Goal: Task Accomplishment & Management: Manage account settings

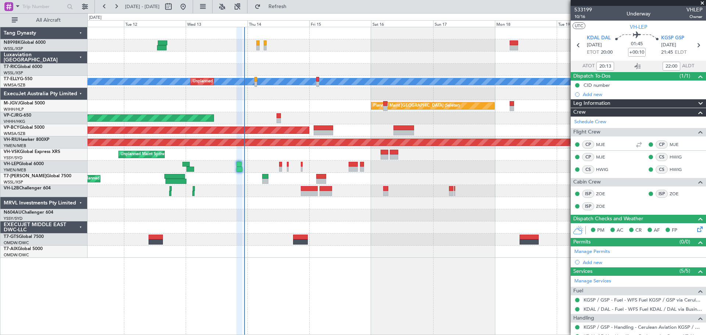
click at [323, 68] on div "[PERSON_NAME] Unplanned Maint [GEOGRAPHIC_DATA] (Sultan [PERSON_NAME] [PERSON_N…" at bounding box center [397, 142] width 618 height 231
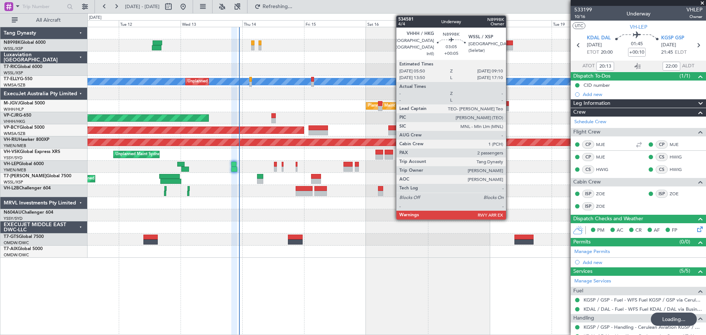
click at [510, 45] on div at bounding box center [509, 42] width 9 height 5
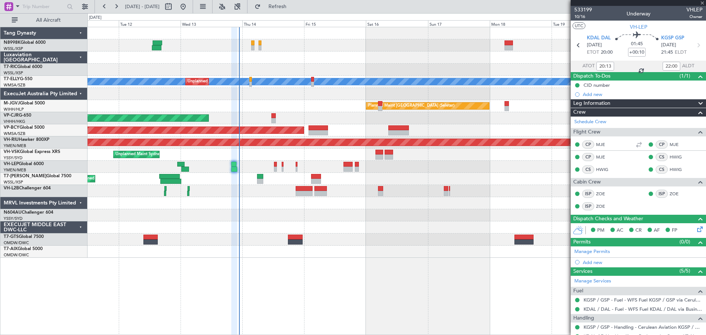
type input "+00:05"
type input "2"
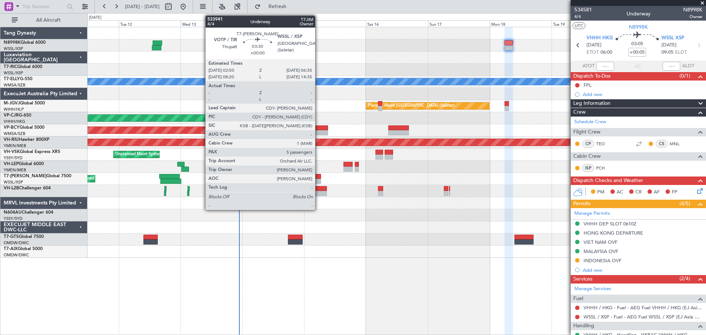
click at [319, 177] on div at bounding box center [316, 176] width 10 height 5
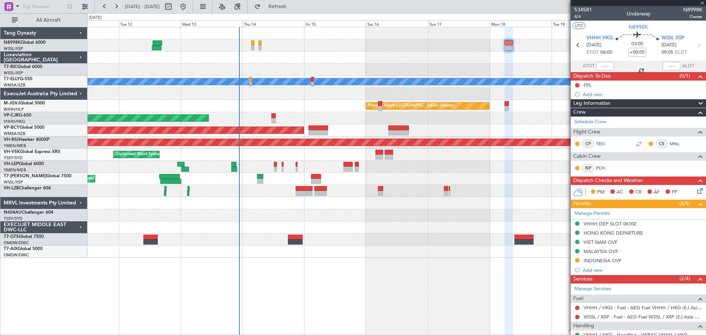
type input "5"
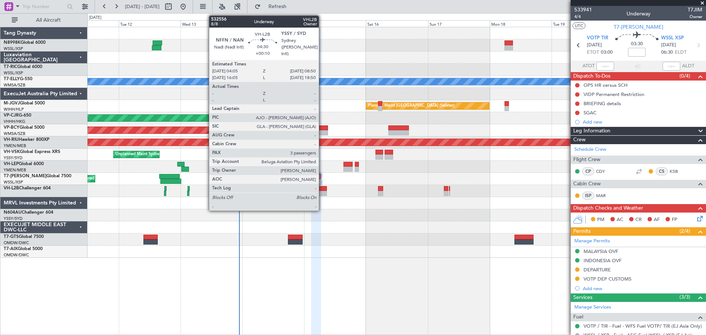
click at [322, 190] on div at bounding box center [321, 188] width 13 height 5
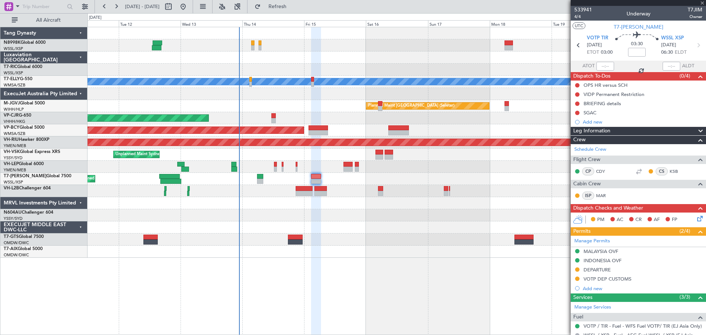
type input "+00:10"
type input "3"
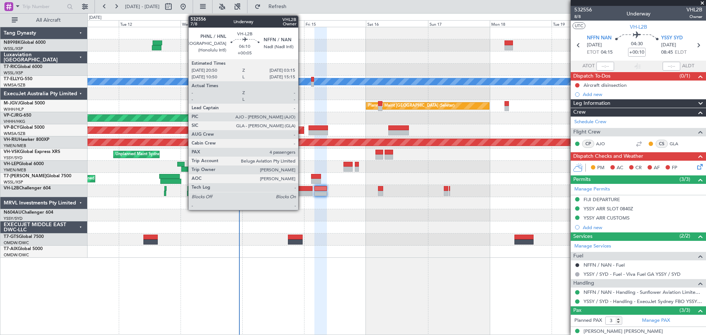
click at [302, 190] on div at bounding box center [304, 188] width 17 height 5
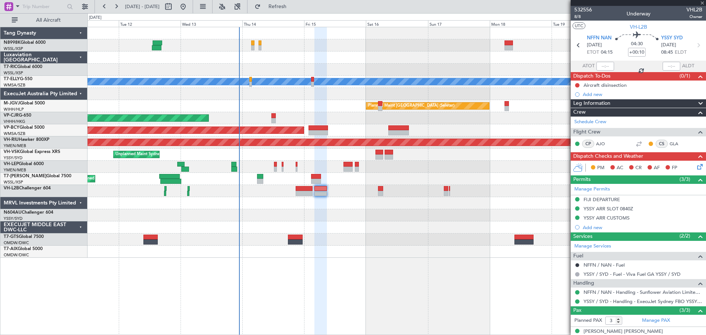
type input "+00:05"
type input "4"
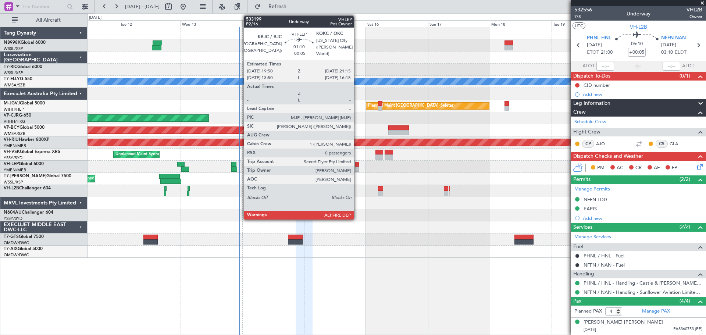
click at [357, 166] on div at bounding box center [357, 164] width 4 height 5
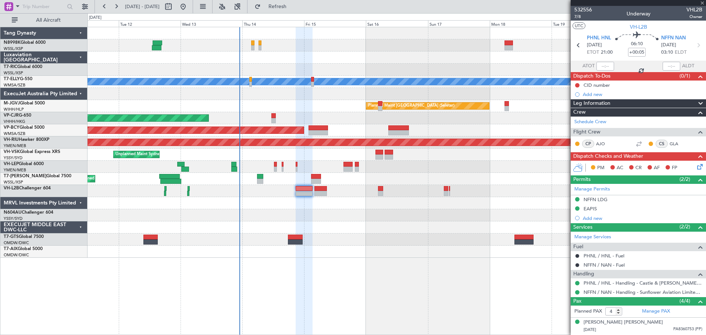
type input "-00:05"
type input "0"
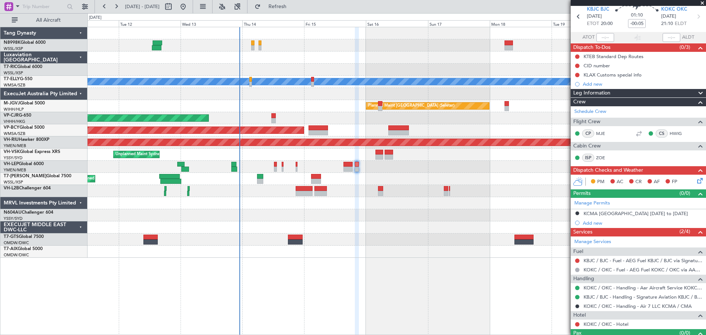
scroll to position [31, 0]
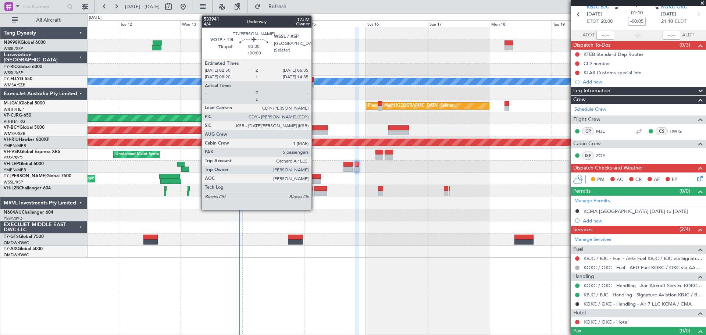
click at [315, 180] on div at bounding box center [316, 181] width 10 height 5
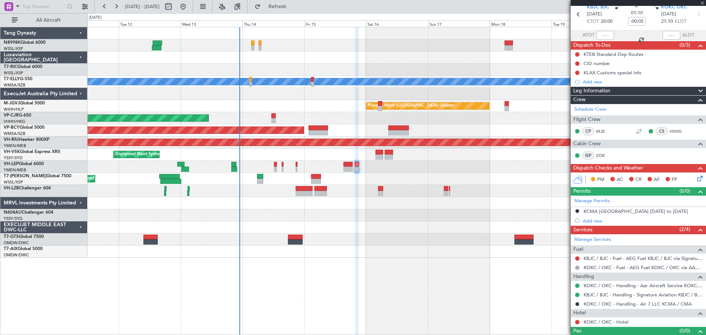
type input "5"
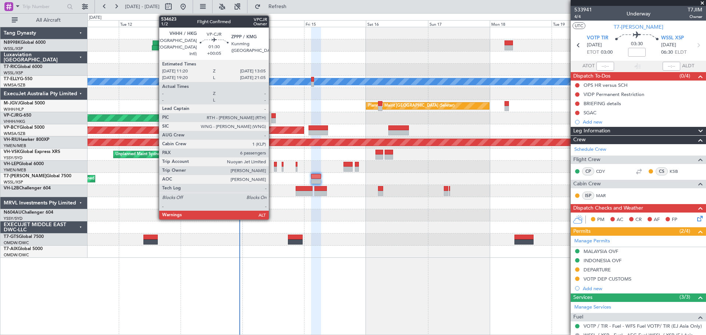
click at [272, 117] on div at bounding box center [274, 115] width 5 height 5
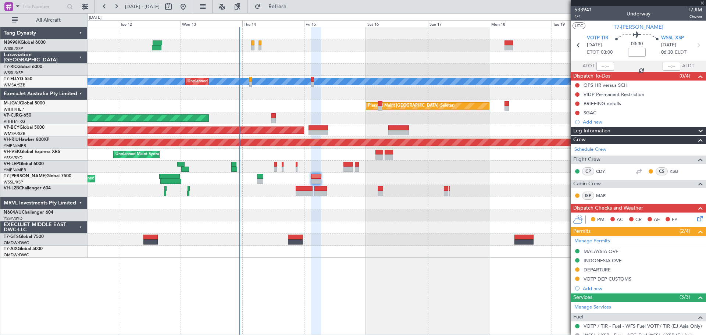
type input "+00:05"
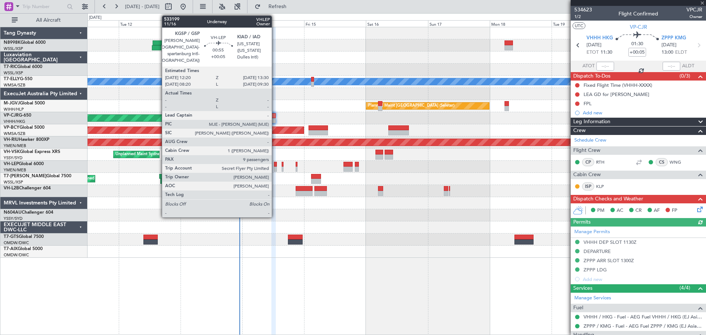
click at [275, 166] on div at bounding box center [275, 164] width 3 height 5
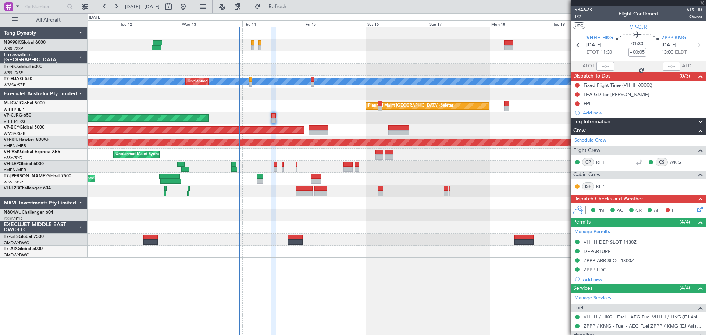
type input "9"
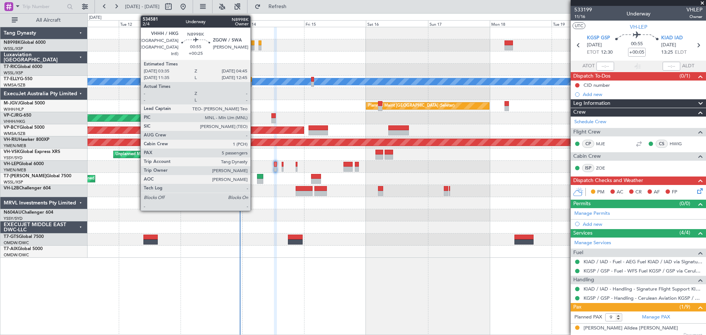
click at [254, 47] on div at bounding box center [252, 47] width 3 height 5
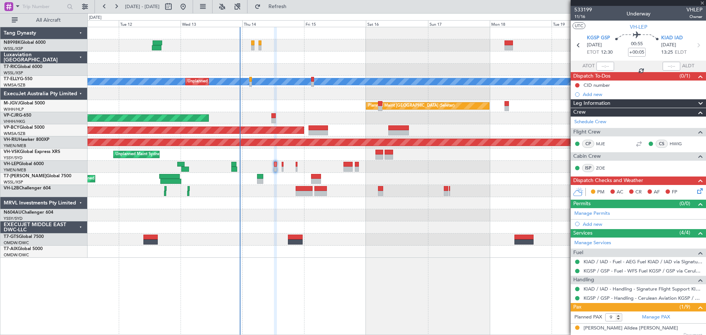
type input "+00:25"
type input "5"
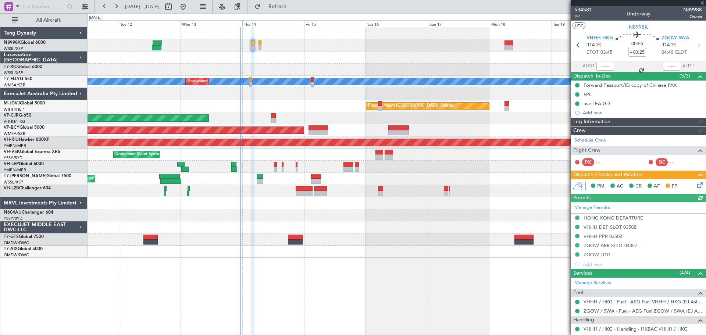
type input "[PERSON_NAME] (KYA)"
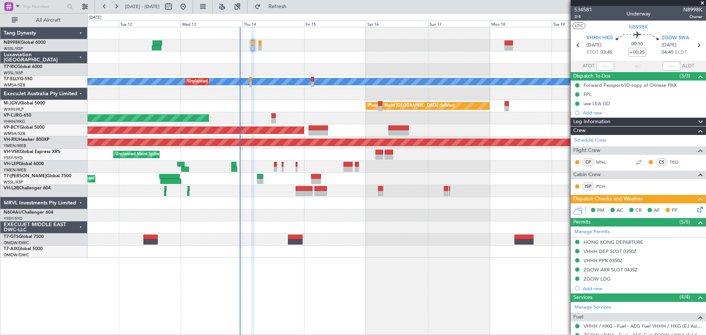
click at [696, 210] on icon at bounding box center [699, 208] width 6 height 6
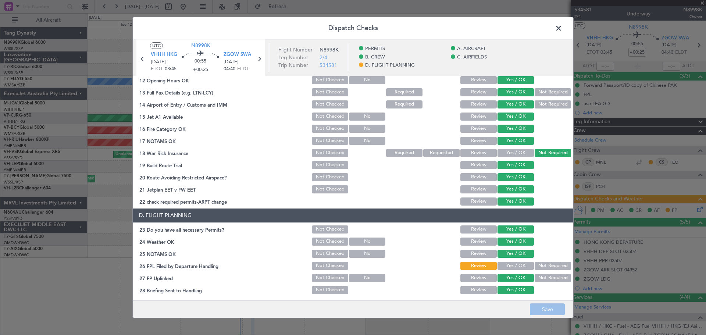
scroll to position [235, 0]
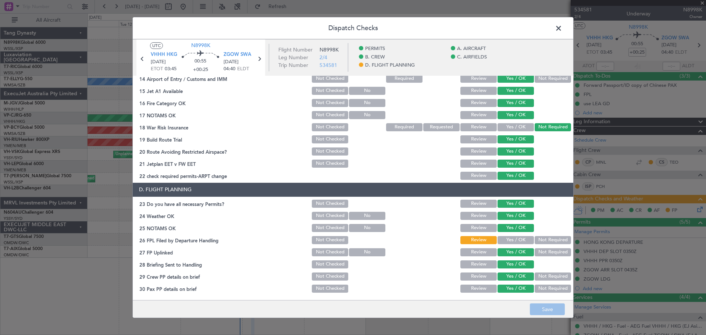
click at [514, 240] on button "Yes / OK" at bounding box center [516, 240] width 36 height 8
drag, startPoint x: 549, startPoint y: 309, endPoint x: 551, endPoint y: 304, distance: 5.3
click at [550, 306] on button "Save" at bounding box center [547, 310] width 35 height 12
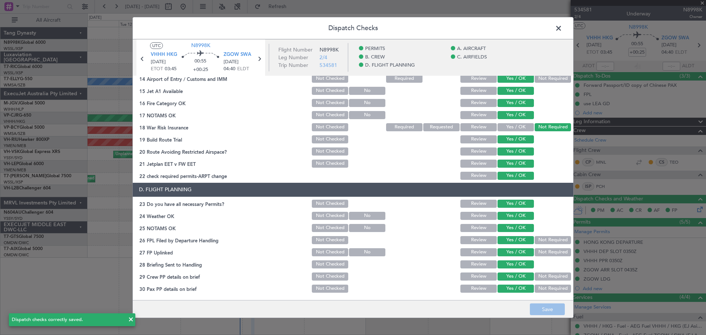
click at [563, 30] on span at bounding box center [563, 30] width 0 height 15
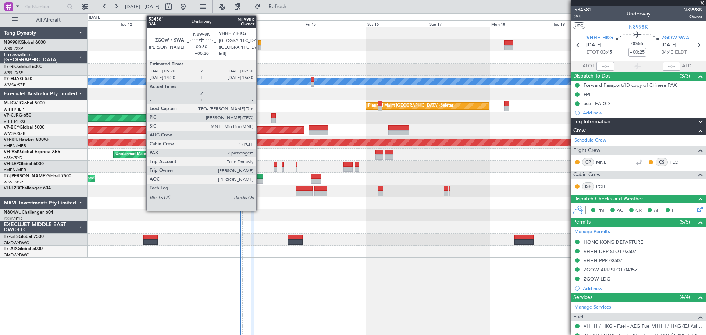
click at [260, 47] on div at bounding box center [260, 47] width 3 height 5
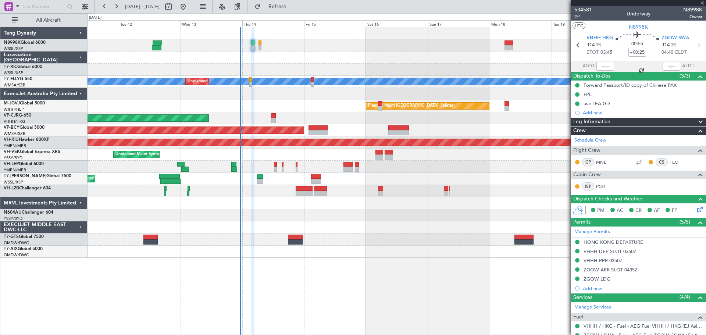
type input "+00:20"
type input "7"
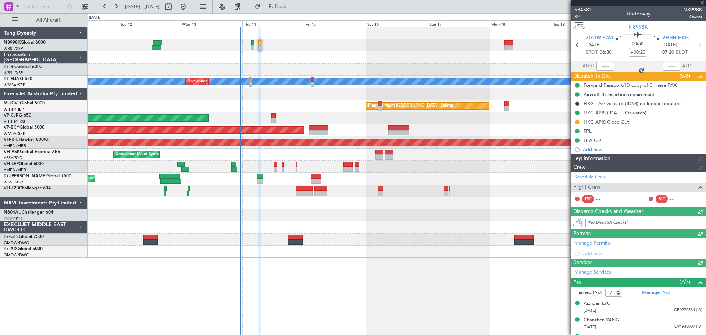
type input "[PERSON_NAME] (KYA)"
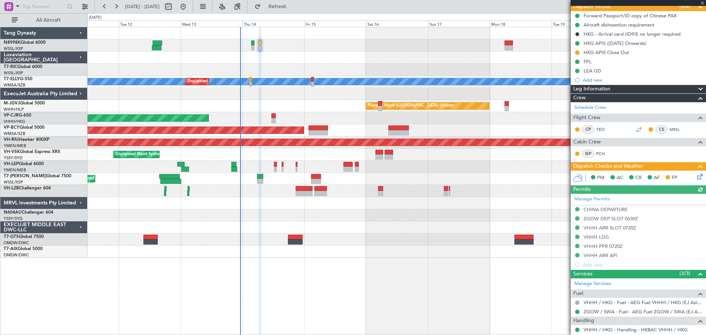
scroll to position [110, 0]
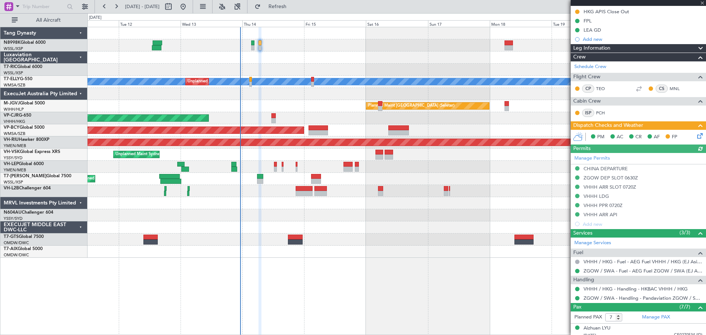
click at [621, 169] on div "Manage Permits CHINA DEPARTURE ZGOW DEP SLOT 0630Z VHHH ARR SLOT 0720Z VHHH LDG…" at bounding box center [638, 191] width 135 height 76
click at [604, 168] on div "CHINA DEPARTURE" at bounding box center [606, 169] width 44 height 6
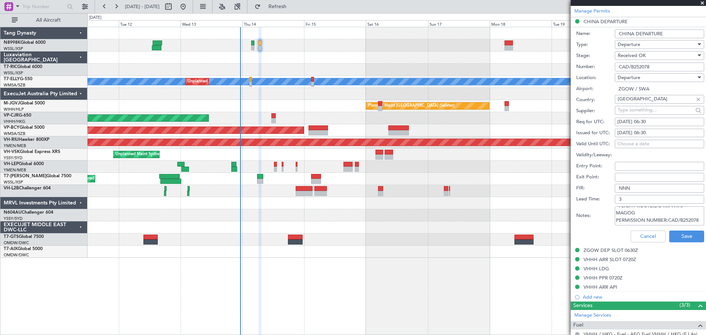
scroll to position [0, 0]
click at [639, 237] on button "Cancel" at bounding box center [648, 237] width 35 height 12
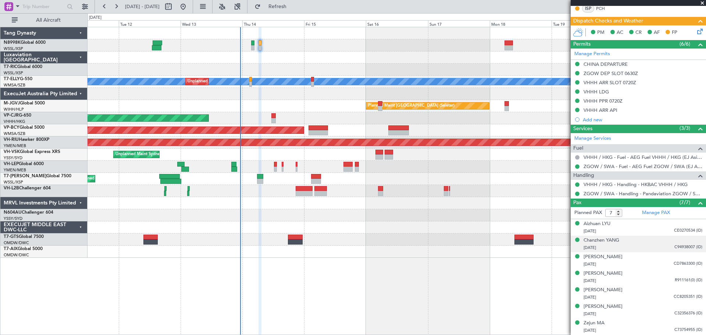
click at [639, 237] on li "Chanzhen YANG [DATE] C94938007 (ID)" at bounding box center [638, 244] width 135 height 17
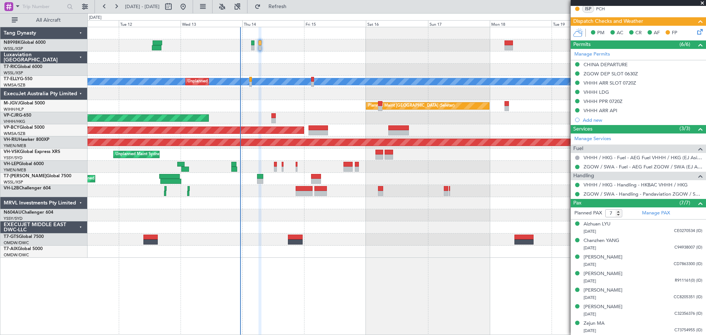
click at [696, 32] on icon at bounding box center [699, 31] width 6 height 6
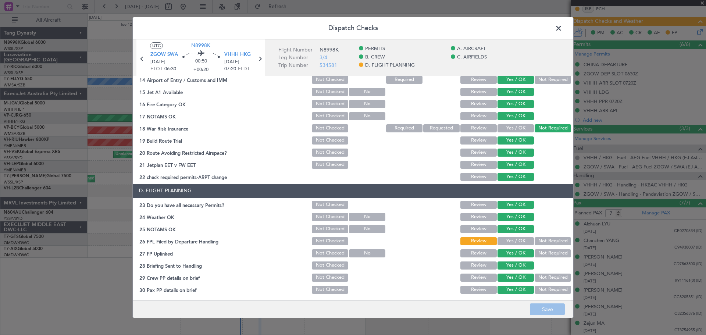
scroll to position [235, 0]
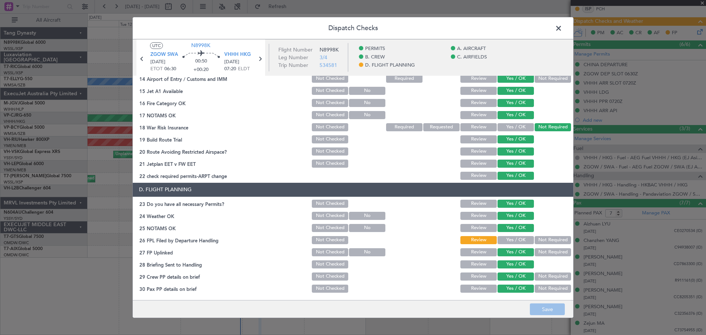
click at [563, 30] on span at bounding box center [563, 30] width 0 height 15
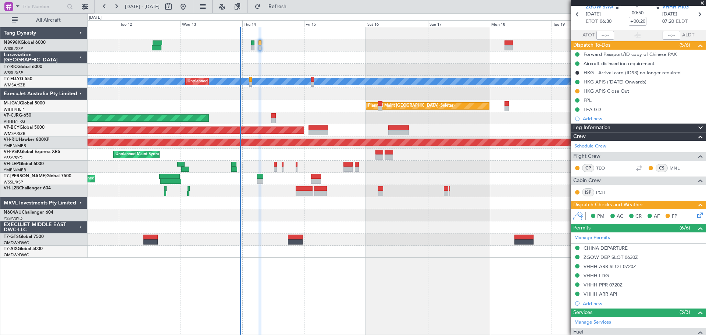
scroll to position [31, 0]
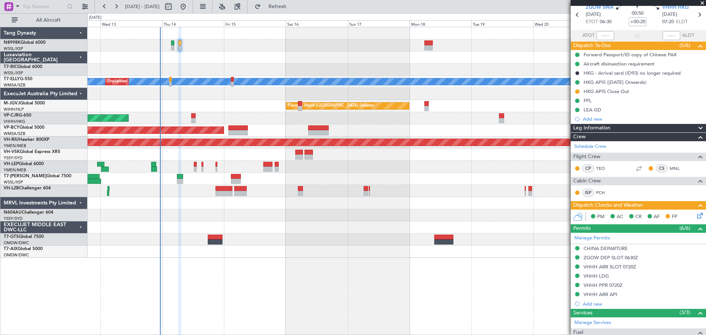
click at [430, 65] on div "[PERSON_NAME] Unplanned Maint [GEOGRAPHIC_DATA] (Sultan [PERSON_NAME] [PERSON_N…" at bounding box center [397, 142] width 618 height 231
type input "[PERSON_NAME] (KYA)"
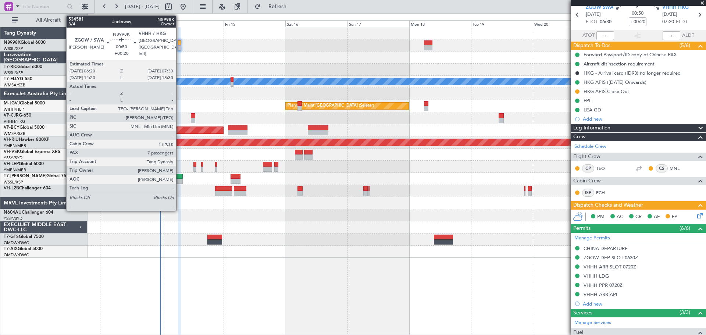
click at [180, 43] on div at bounding box center [179, 42] width 3 height 5
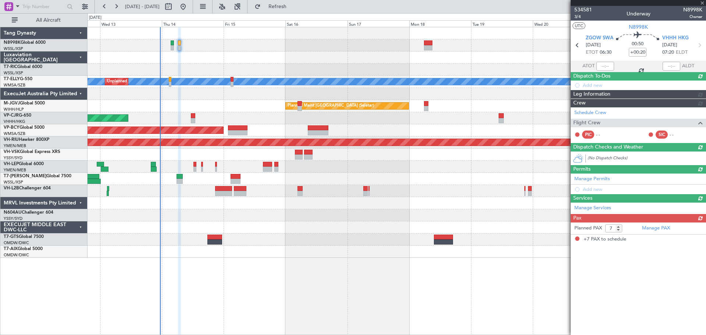
scroll to position [0, 0]
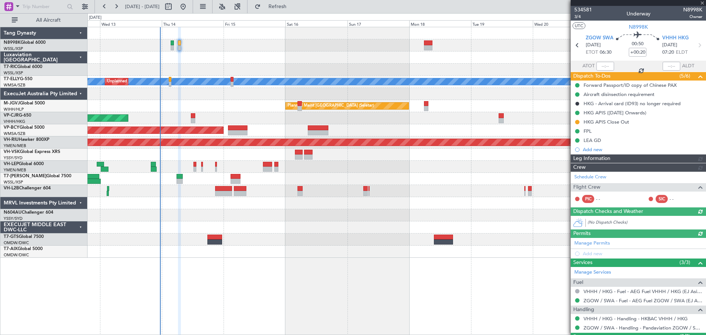
type input "[PERSON_NAME] (KYA)"
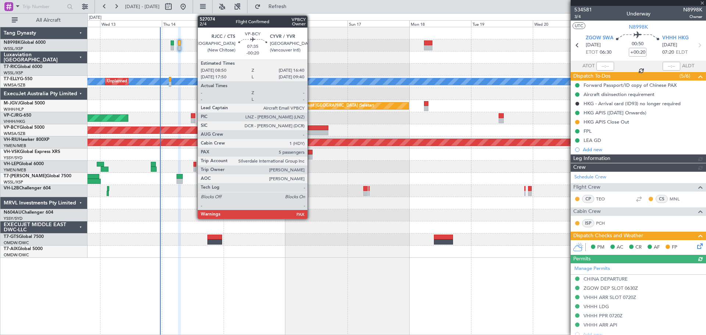
type input "[PERSON_NAME] (KYA)"
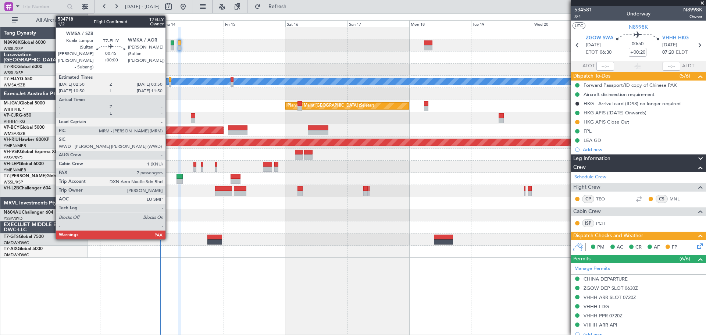
click at [169, 82] on div at bounding box center [170, 84] width 3 height 5
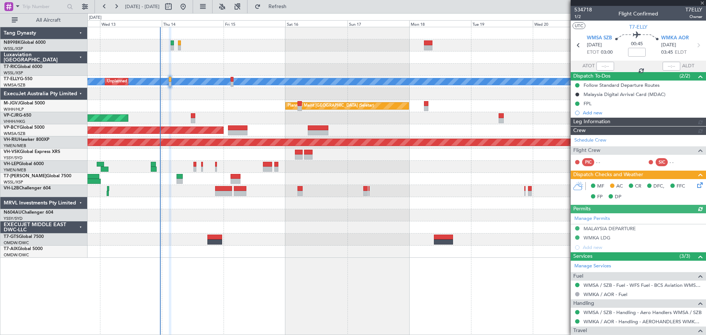
type input "[PERSON_NAME] (KYA)"
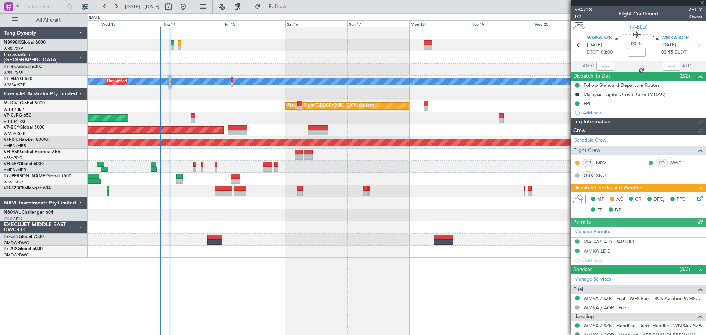
type input "[PERSON_NAME] (KYA)"
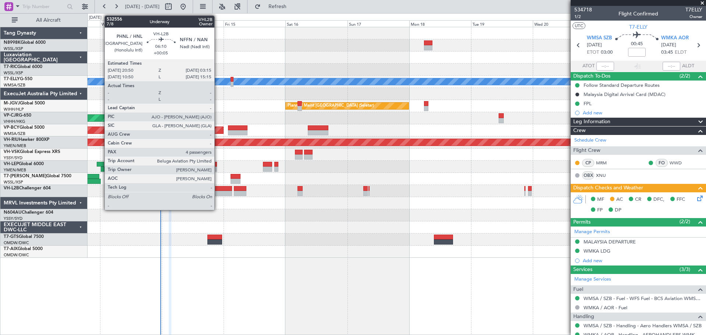
click at [218, 190] on div at bounding box center [223, 188] width 17 height 5
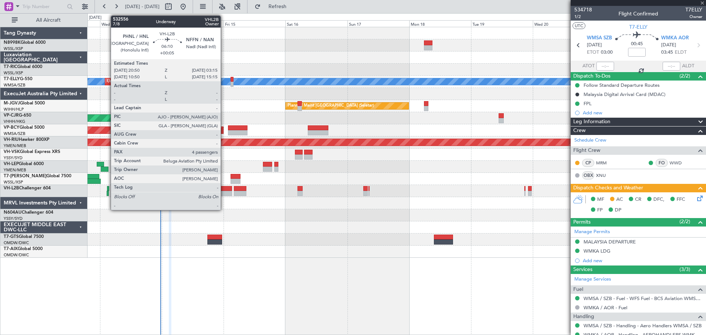
type input "+00:05"
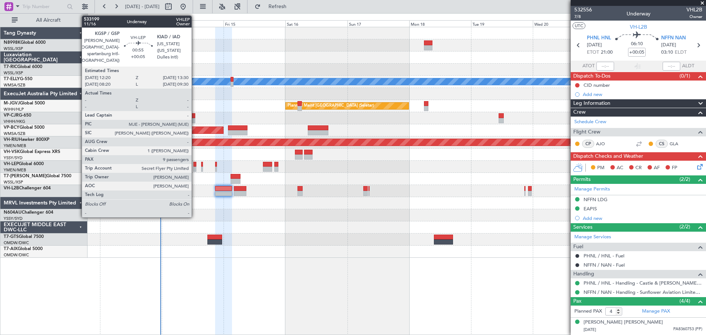
click at [195, 167] on div at bounding box center [195, 169] width 3 height 5
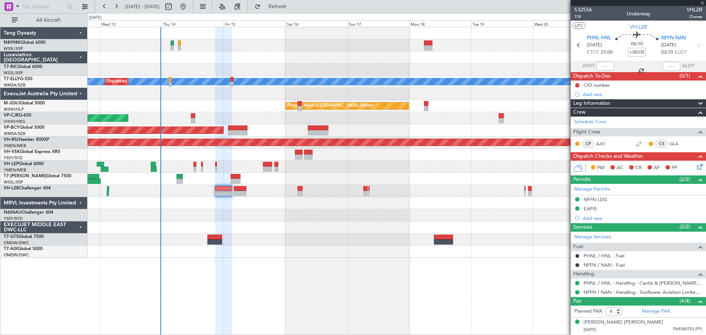
type input "9"
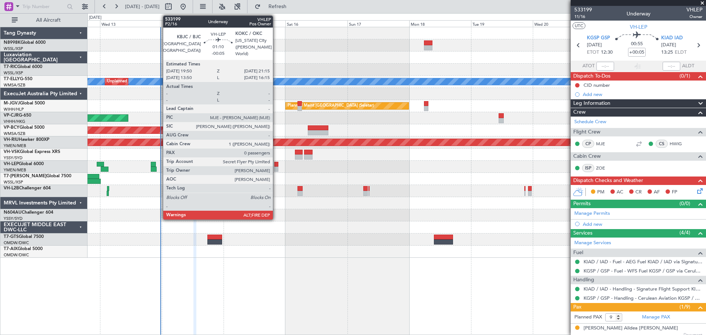
click at [276, 164] on div at bounding box center [276, 164] width 4 height 5
click at [276, 167] on div at bounding box center [276, 169] width 4 height 5
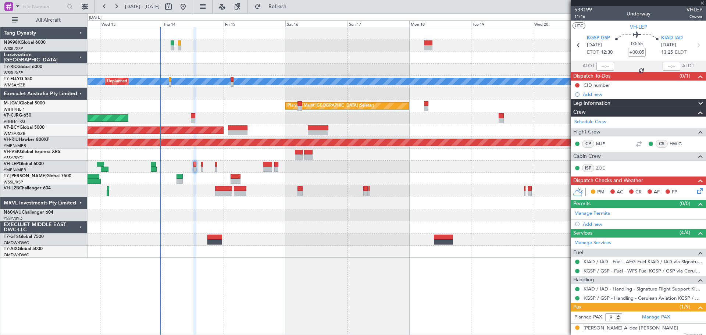
type input "-00:05"
type input "0"
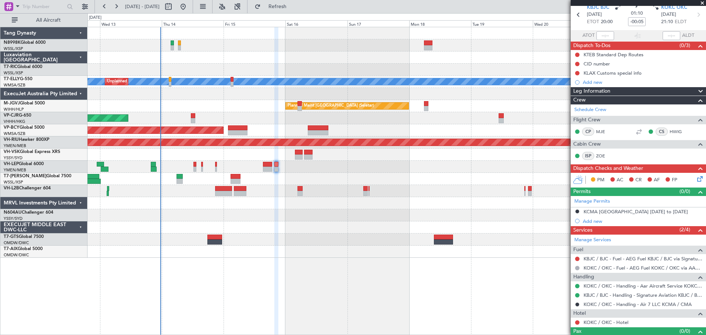
scroll to position [43, 0]
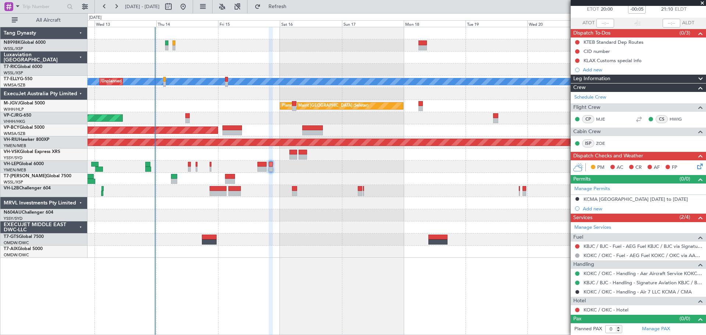
click at [499, 124] on div "Planned Maint [GEOGRAPHIC_DATA] ([GEOGRAPHIC_DATA] Intl) Planned Maint [GEOGRAP…" at bounding box center [397, 118] width 618 height 12
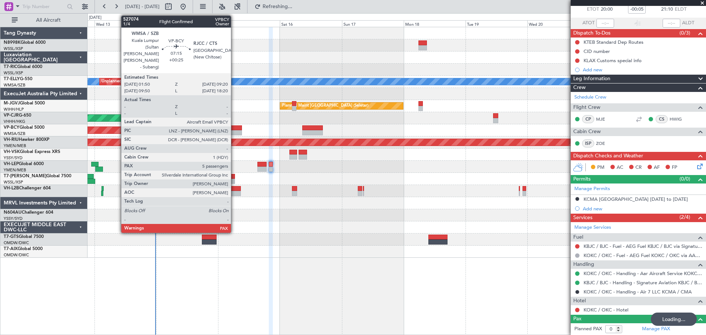
click at [234, 129] on div at bounding box center [233, 127] width 20 height 5
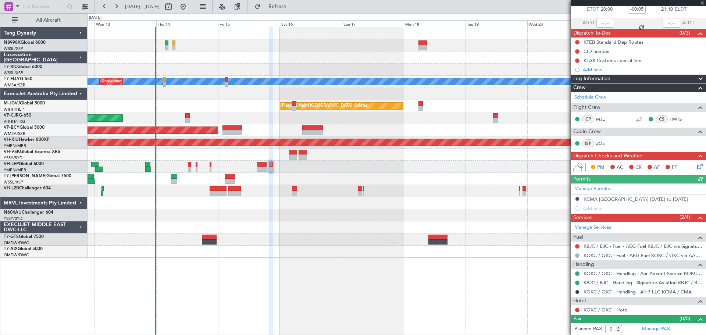
type input "+00:25"
type input "5"
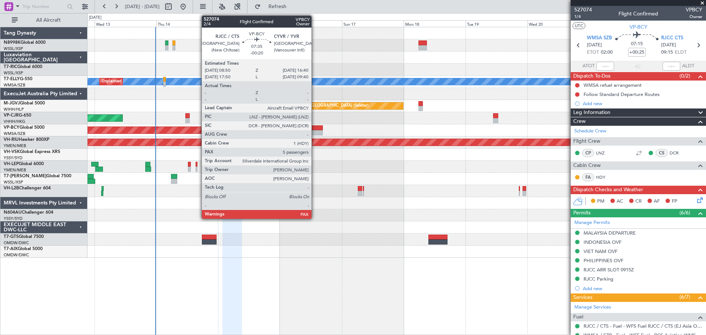
click at [315, 131] on div at bounding box center [312, 132] width 20 height 5
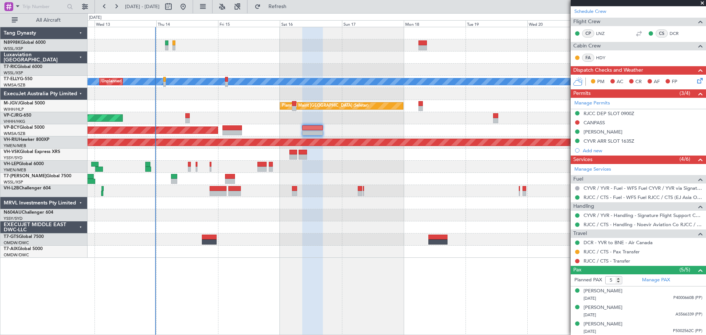
scroll to position [144, 0]
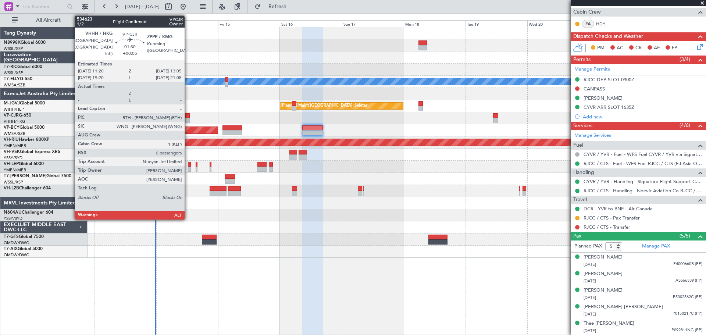
click at [189, 118] on div at bounding box center [187, 120] width 5 height 5
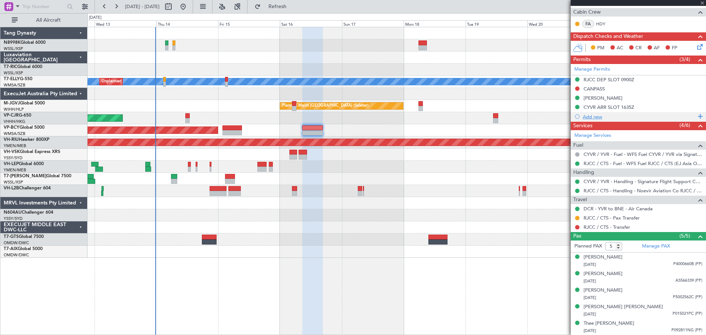
type input "+00:05"
type input "6"
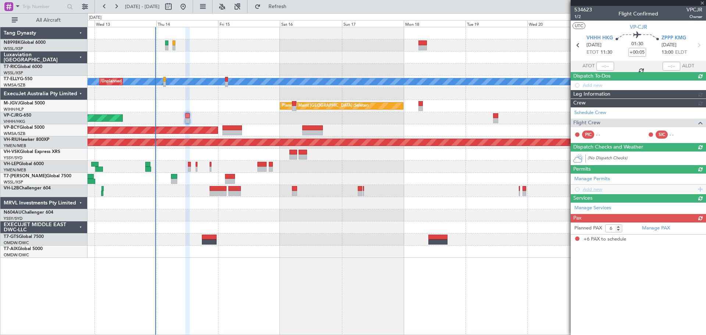
scroll to position [0, 0]
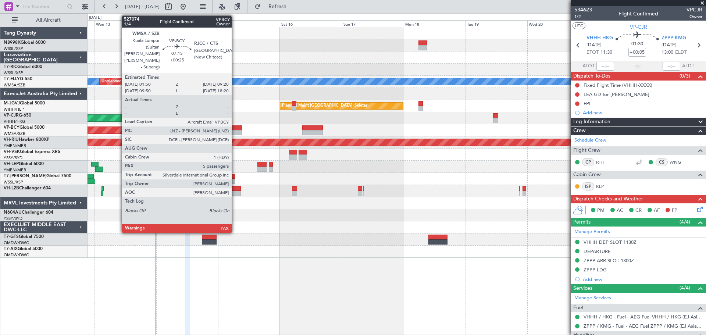
click at [235, 130] on div at bounding box center [233, 127] width 20 height 5
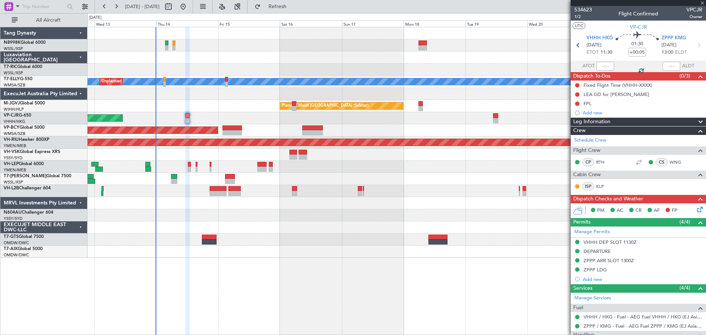
type input "+00:25"
type input "5"
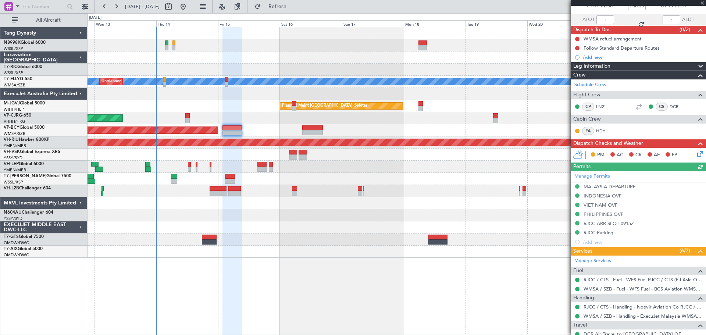
scroll to position [147, 0]
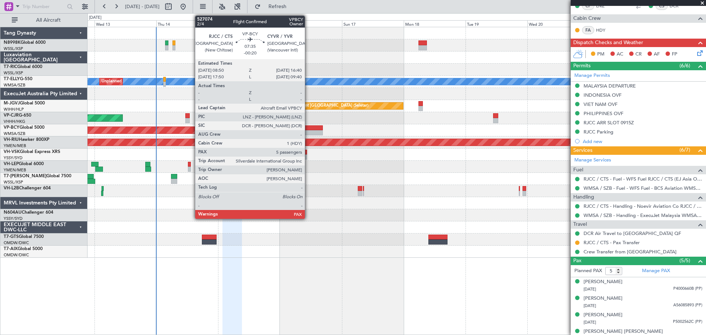
click at [308, 130] on div at bounding box center [312, 132] width 20 height 5
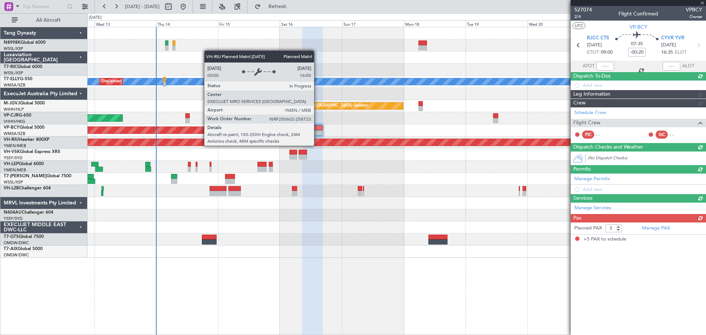
scroll to position [0, 0]
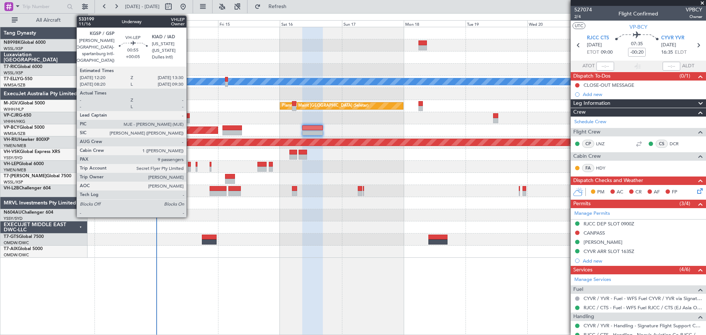
click at [189, 169] on div at bounding box center [189, 169] width 3 height 5
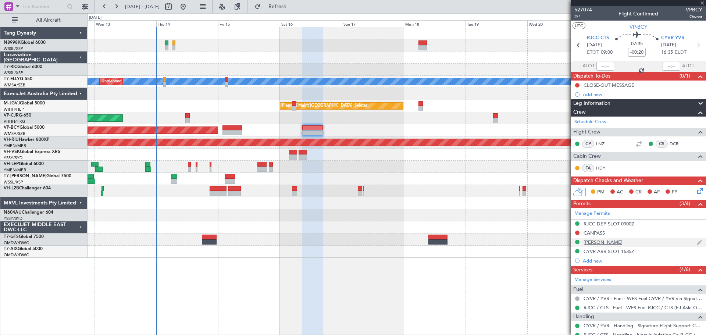
type input "+00:05"
type input "9"
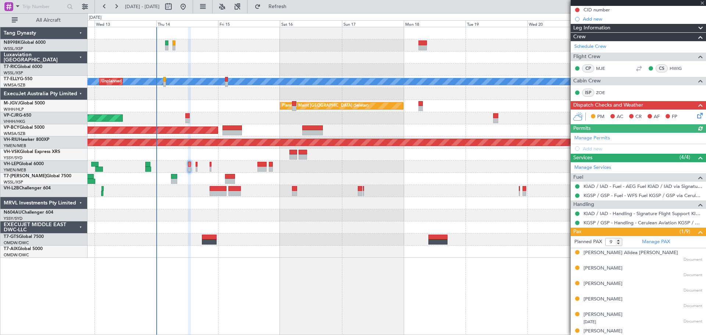
scroll to position [110, 0]
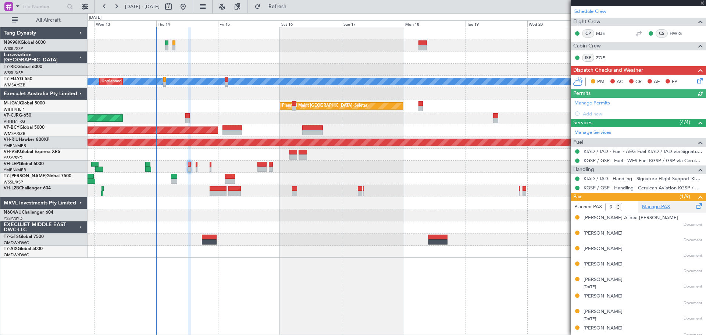
click at [662, 209] on link "Manage PAX" at bounding box center [656, 206] width 28 height 7
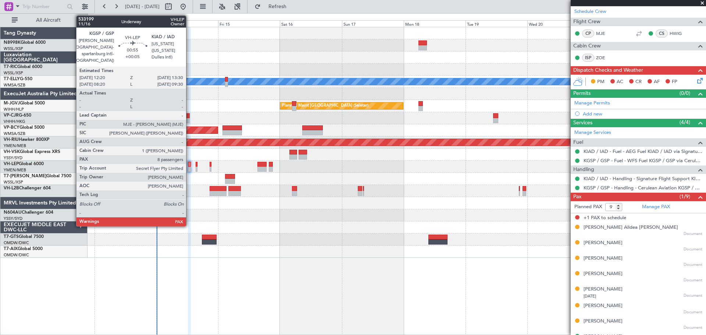
click at [189, 164] on div at bounding box center [189, 164] width 3 height 5
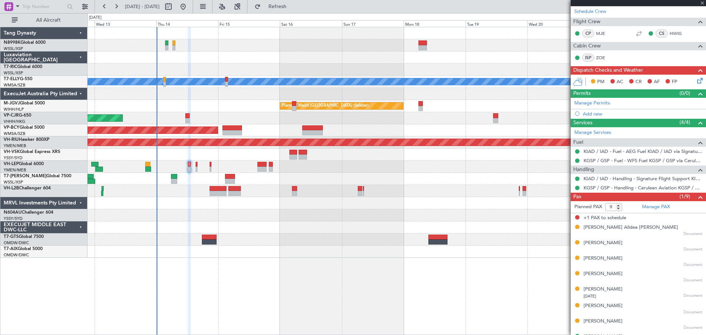
scroll to position [0, 0]
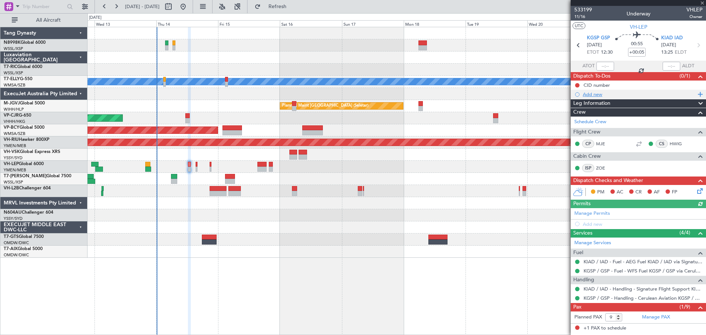
click at [595, 93] on div "Add new" at bounding box center [639, 94] width 113 height 6
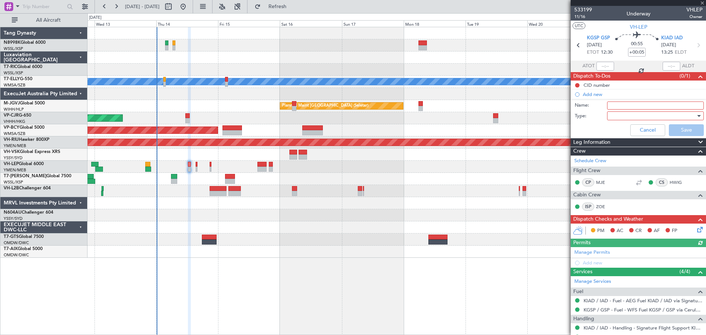
drag, startPoint x: 618, startPoint y: 104, endPoint x: 627, endPoint y: 107, distance: 9.1
click at [618, 104] on input "Name:" at bounding box center [655, 106] width 97 height 8
type input "FPL"
click at [623, 116] on div at bounding box center [653, 115] width 86 height 11
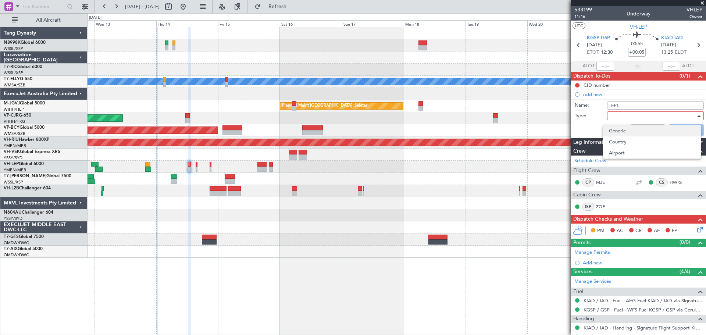
click at [627, 130] on span "Generic" at bounding box center [652, 130] width 86 height 11
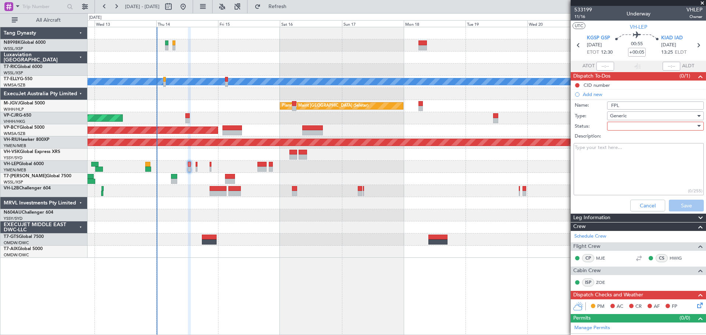
click at [619, 130] on div at bounding box center [653, 126] width 86 height 11
click at [618, 127] on div at bounding box center [353, 167] width 706 height 335
click at [615, 127] on div at bounding box center [653, 126] width 86 height 11
click at [614, 136] on span "Not Started" at bounding box center [652, 140] width 86 height 11
click at [602, 161] on textarea "Description:" at bounding box center [639, 169] width 130 height 53
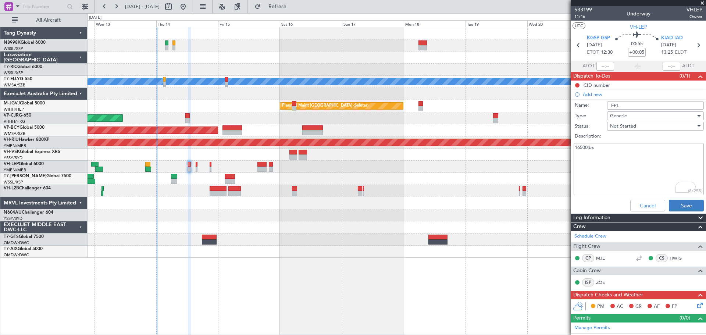
type textarea "16500lbs"
click at [680, 202] on button "Save" at bounding box center [686, 206] width 35 height 12
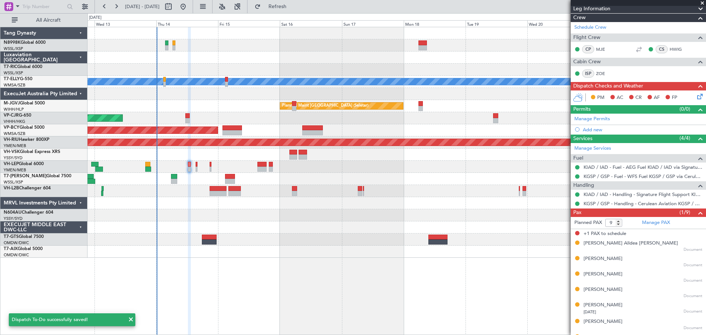
scroll to position [110, 0]
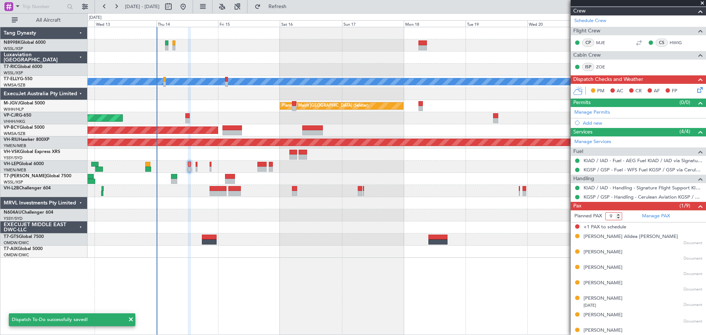
drag, startPoint x: 615, startPoint y: 218, endPoint x: 600, endPoint y: 216, distance: 14.9
click at [601, 216] on form "Planned PAX 9" at bounding box center [605, 216] width 68 height 12
type input "8"
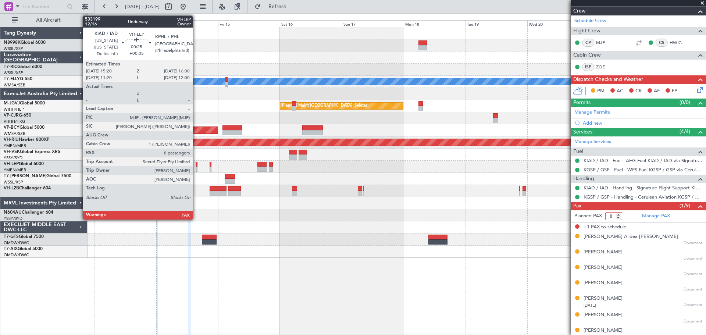
click at [196, 165] on div at bounding box center [197, 164] width 2 height 5
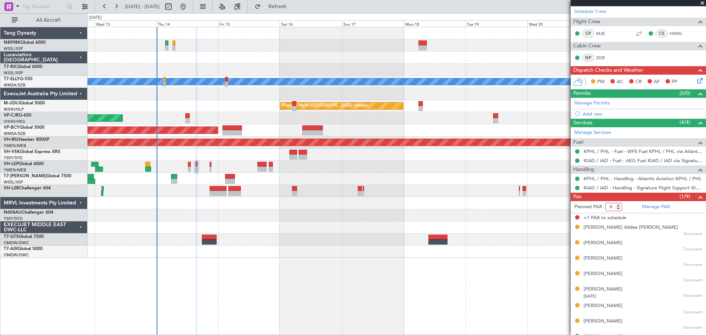
drag, startPoint x: 613, startPoint y: 207, endPoint x: 595, endPoint y: 208, distance: 17.7
click at [595, 208] on form "Planned PAX 9" at bounding box center [605, 207] width 68 height 12
type input "8"
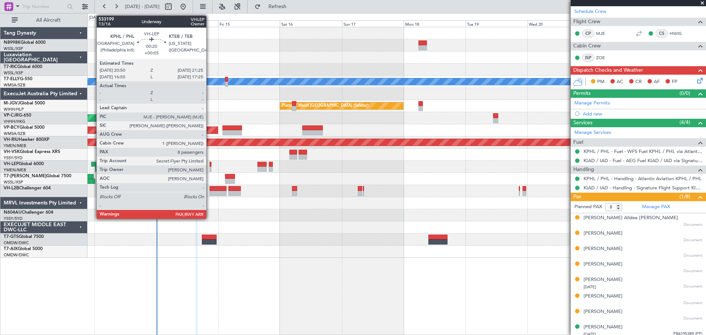
click at [210, 166] on div at bounding box center [211, 164] width 2 height 5
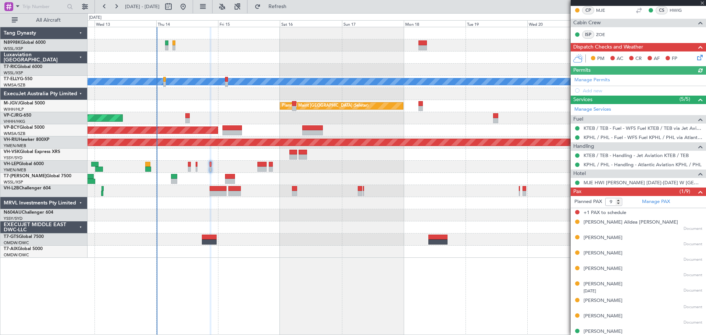
scroll to position [151, 0]
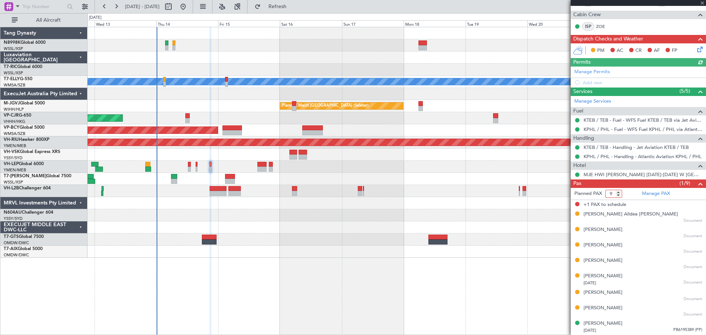
drag, startPoint x: 613, startPoint y: 194, endPoint x: 598, endPoint y: 194, distance: 14.7
click at [600, 194] on form "Planned PAX 9" at bounding box center [605, 194] width 68 height 12
type input "8"
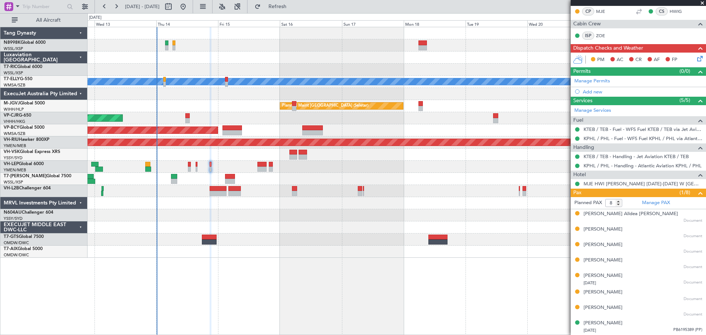
scroll to position [141, 0]
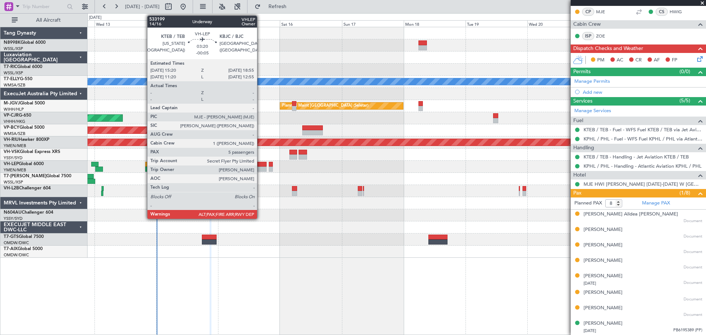
click at [260, 166] on div at bounding box center [263, 164] width 10 height 5
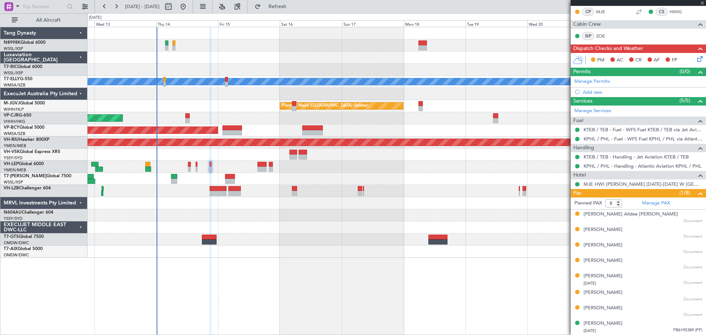
type input "-00:05"
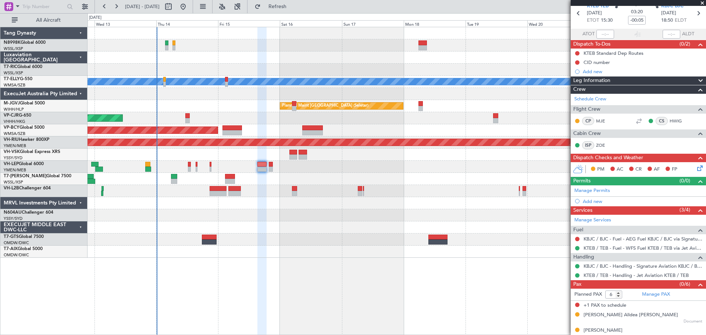
scroll to position [74, 0]
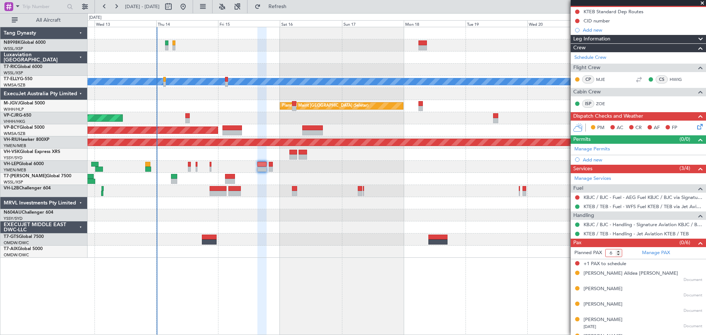
drag, startPoint x: 612, startPoint y: 252, endPoint x: 596, endPoint y: 252, distance: 16.6
click at [596, 252] on form "Planned PAX 6" at bounding box center [605, 253] width 68 height 12
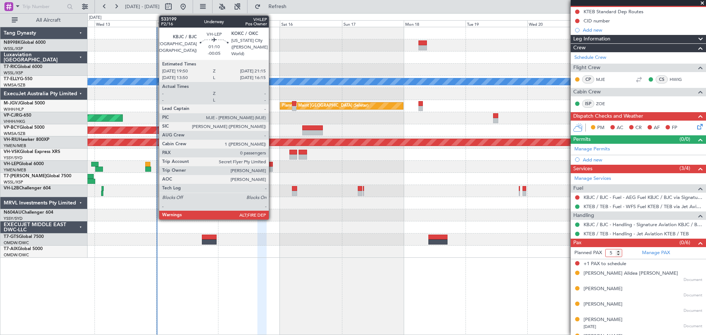
click at [272, 169] on div at bounding box center [271, 169] width 4 height 5
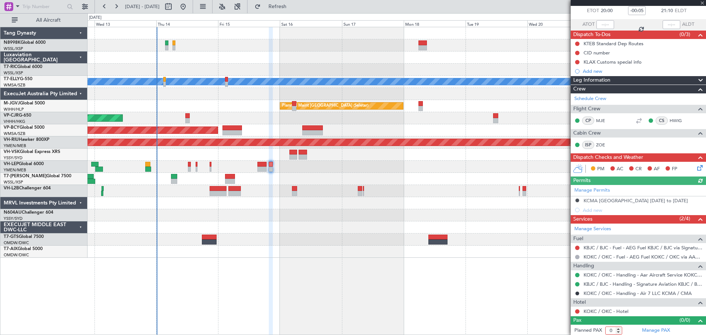
scroll to position [43, 0]
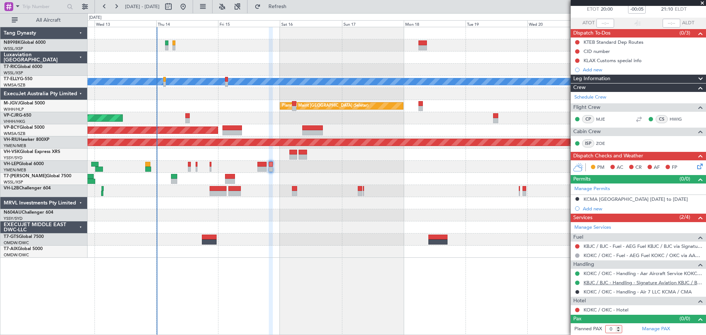
type input "0"
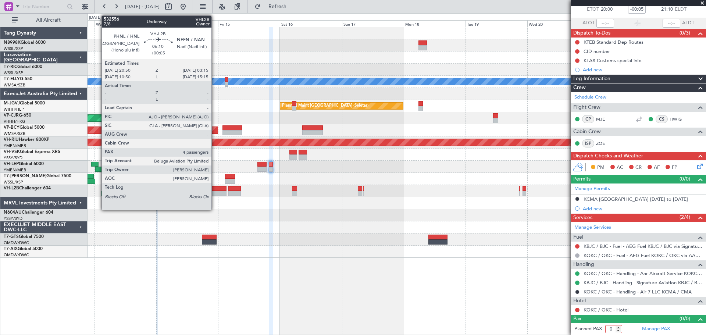
click at [215, 189] on div at bounding box center [218, 188] width 17 height 5
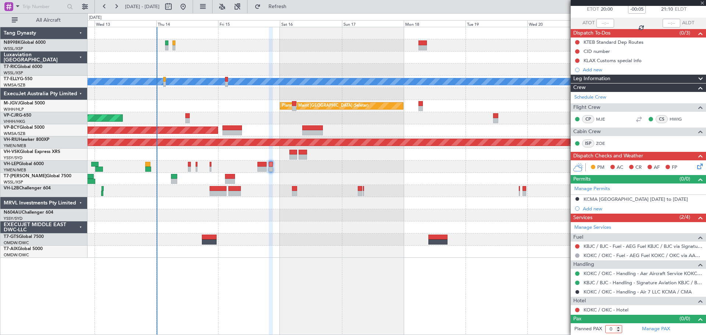
type input "+00:05"
type input "4"
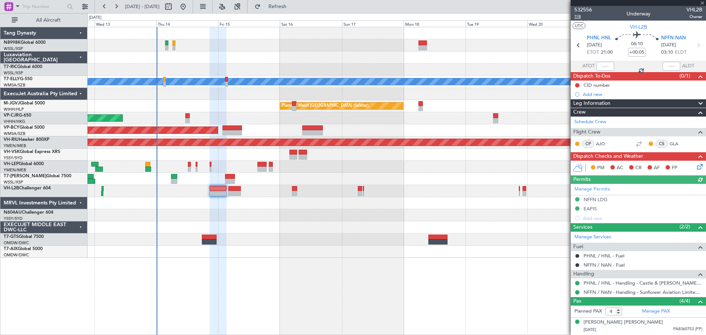
click at [581, 18] on span "7/8" at bounding box center [584, 17] width 18 height 6
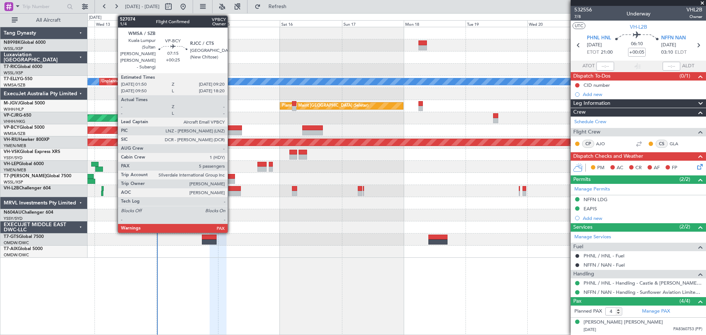
click at [231, 127] on div at bounding box center [233, 127] width 20 height 5
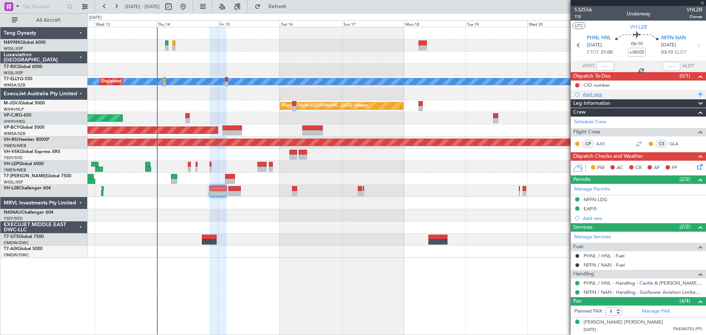
type input "+00:25"
type input "5"
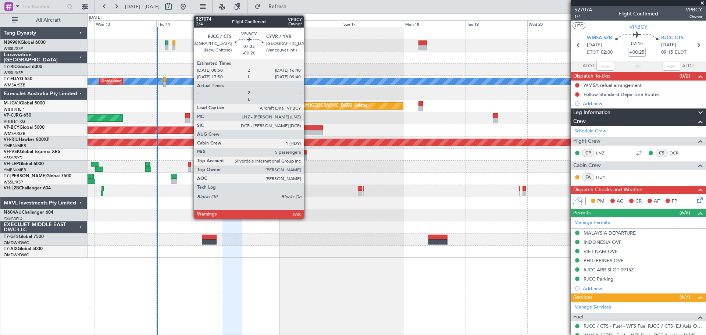
click at [307, 128] on div at bounding box center [312, 127] width 20 height 5
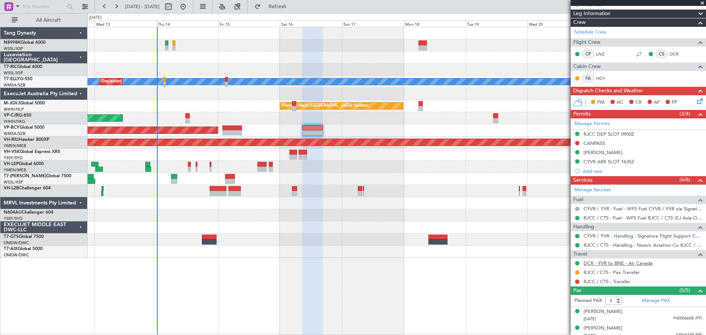
scroll to position [144, 0]
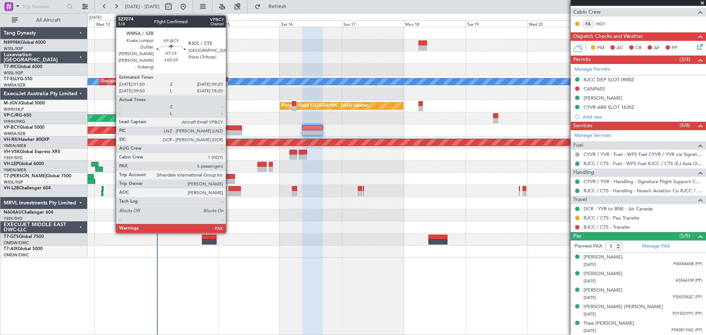
click at [229, 128] on div at bounding box center [233, 127] width 20 height 5
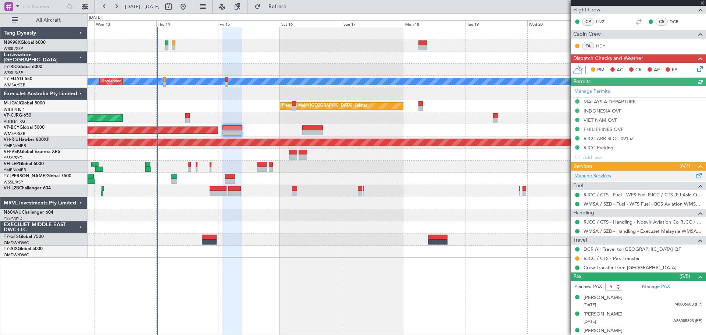
scroll to position [147, 0]
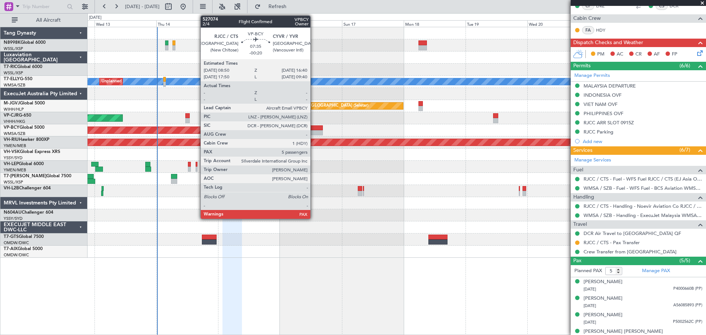
click at [313, 128] on div at bounding box center [312, 127] width 20 height 5
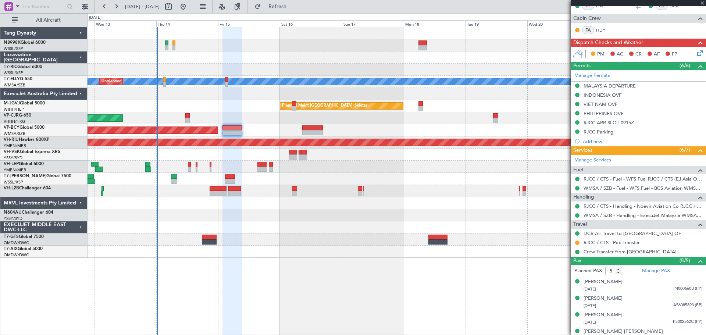
type input "-00:20"
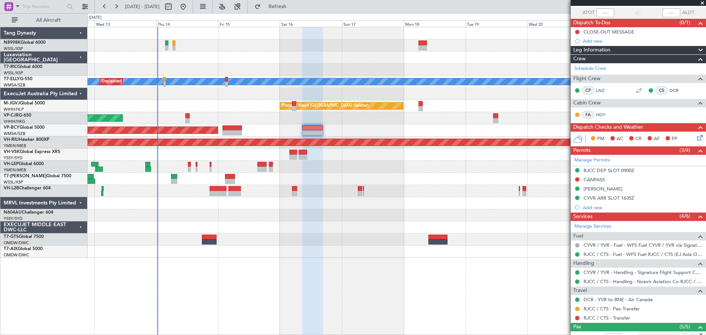
scroll to position [144, 0]
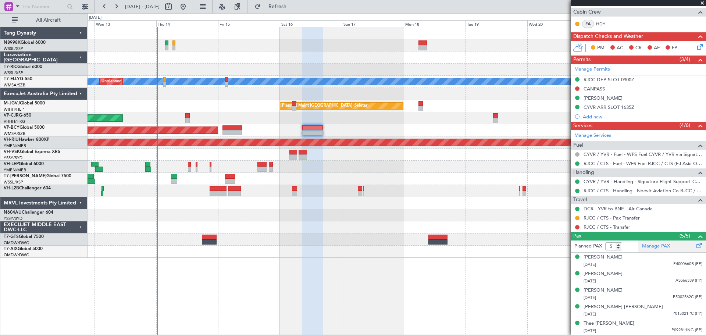
click at [662, 244] on link "Manage PAX" at bounding box center [656, 246] width 28 height 7
click at [650, 244] on link "Manage PAX" at bounding box center [656, 246] width 28 height 7
click at [653, 246] on link "Manage PAX" at bounding box center [656, 246] width 28 height 7
click at [203, 116] on div "Planned Maint [GEOGRAPHIC_DATA] ([GEOGRAPHIC_DATA] Intl) Planned Maint [GEOGRAP…" at bounding box center [397, 118] width 618 height 12
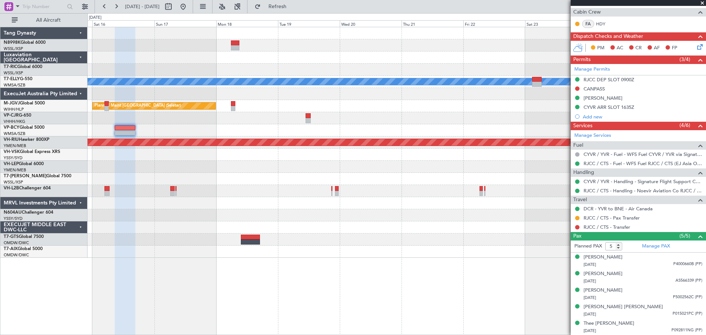
click at [167, 120] on div "Planned Maint [GEOGRAPHIC_DATA] ([GEOGRAPHIC_DATA] Intl) Planned Maint [GEOGRAP…" at bounding box center [397, 118] width 618 height 12
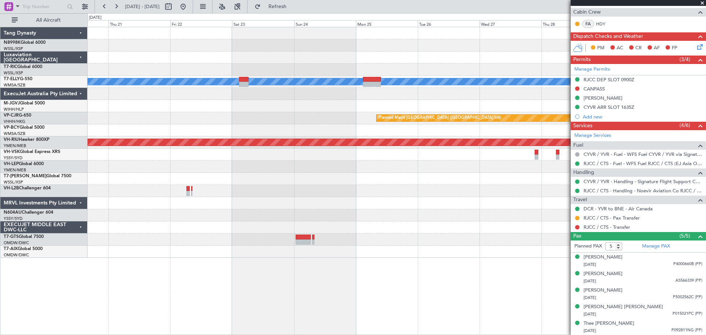
click at [144, 122] on div "Planned Maint [GEOGRAPHIC_DATA] ([GEOGRAPHIC_DATA] Intl)" at bounding box center [397, 118] width 618 height 12
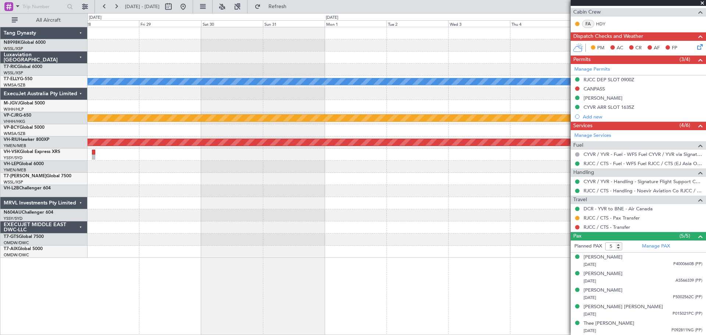
click at [184, 135] on div at bounding box center [397, 130] width 618 height 12
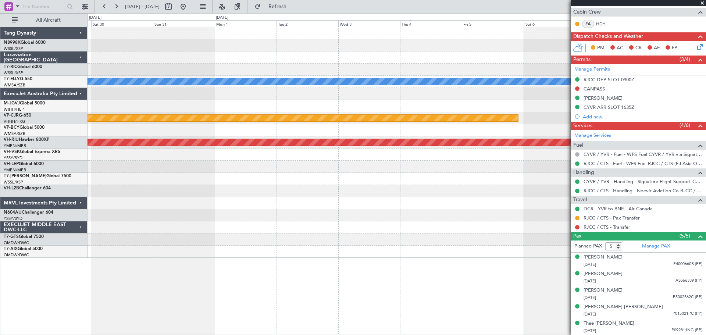
click at [205, 132] on div at bounding box center [397, 130] width 618 height 12
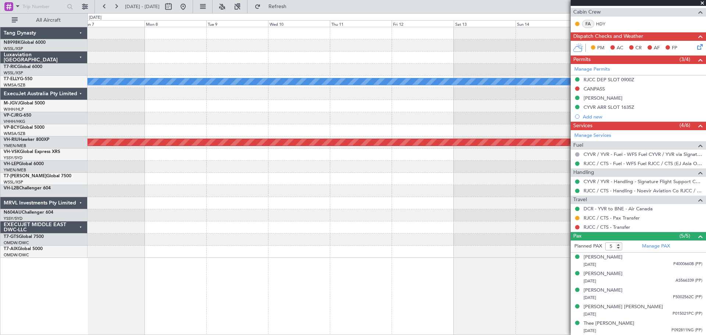
click at [226, 133] on div at bounding box center [397, 130] width 618 height 12
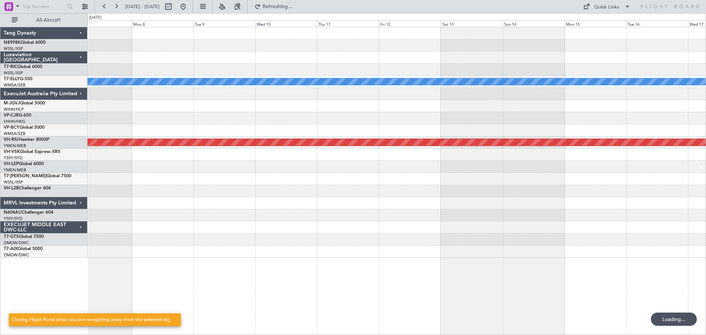
scroll to position [0, 0]
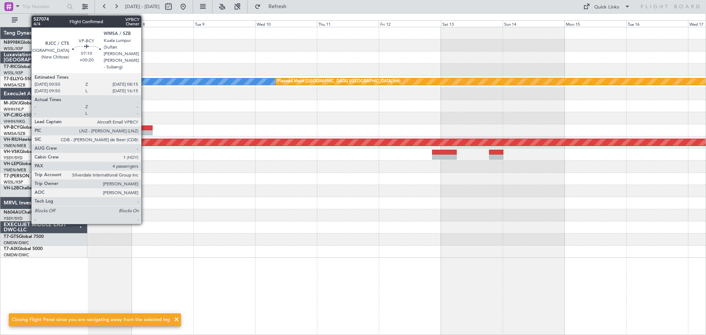
click at [145, 128] on div at bounding box center [143, 127] width 19 height 5
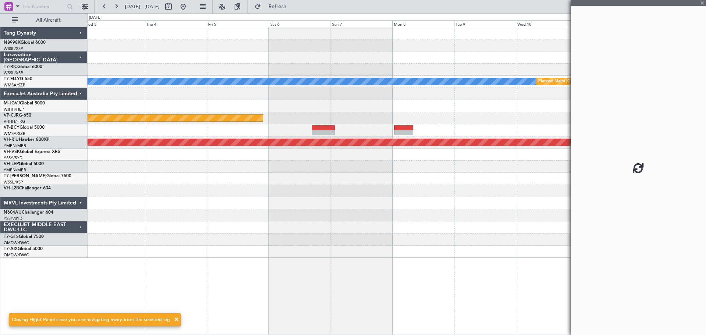
click at [517, 114] on div "Planned Maint [GEOGRAPHIC_DATA] ([GEOGRAPHIC_DATA] Intl)" at bounding box center [397, 118] width 618 height 12
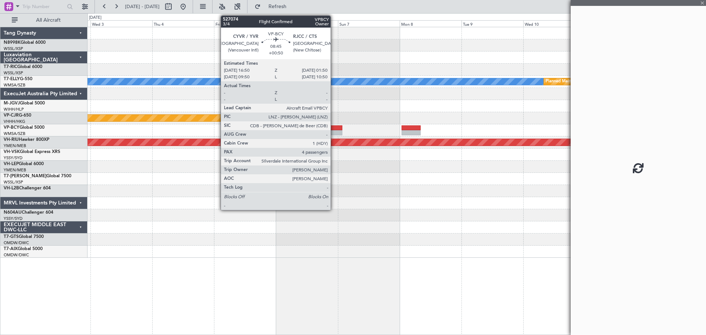
click at [334, 129] on div at bounding box center [331, 127] width 24 height 5
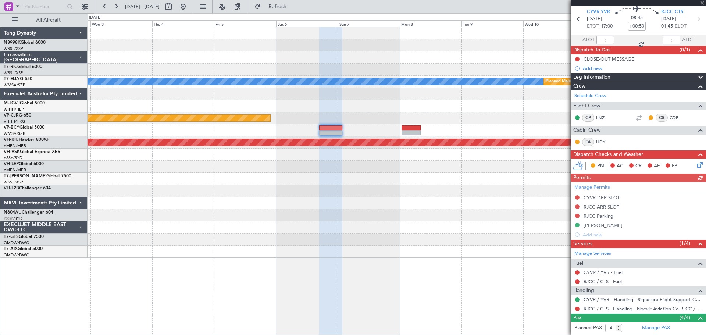
scroll to position [74, 0]
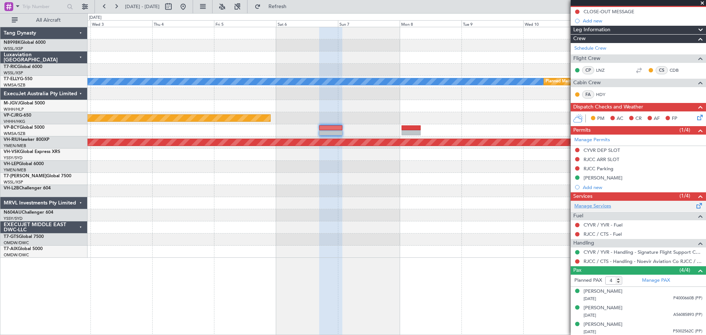
click at [593, 208] on link "Manage Services" at bounding box center [593, 206] width 37 height 7
